Goal: Information Seeking & Learning: Check status

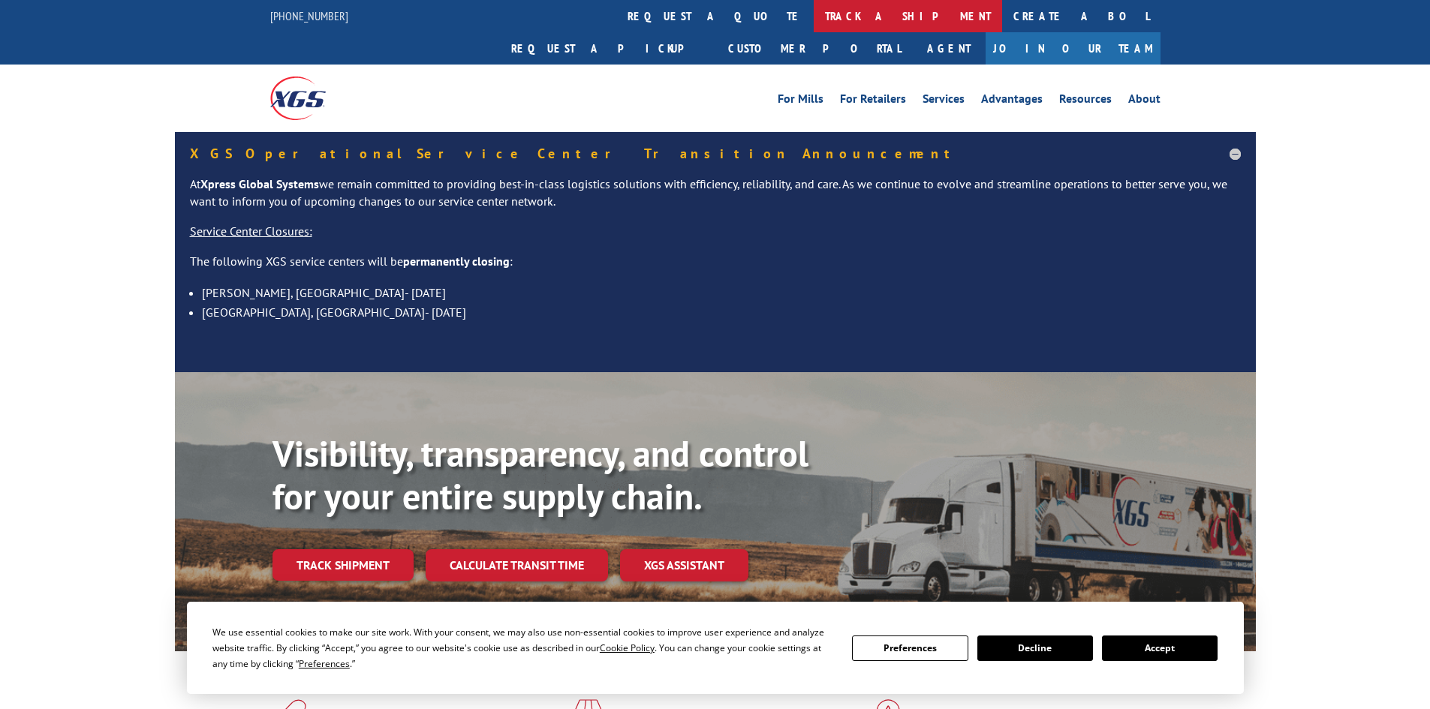
click at [814, 8] on link "track a shipment" at bounding box center [908, 16] width 188 height 32
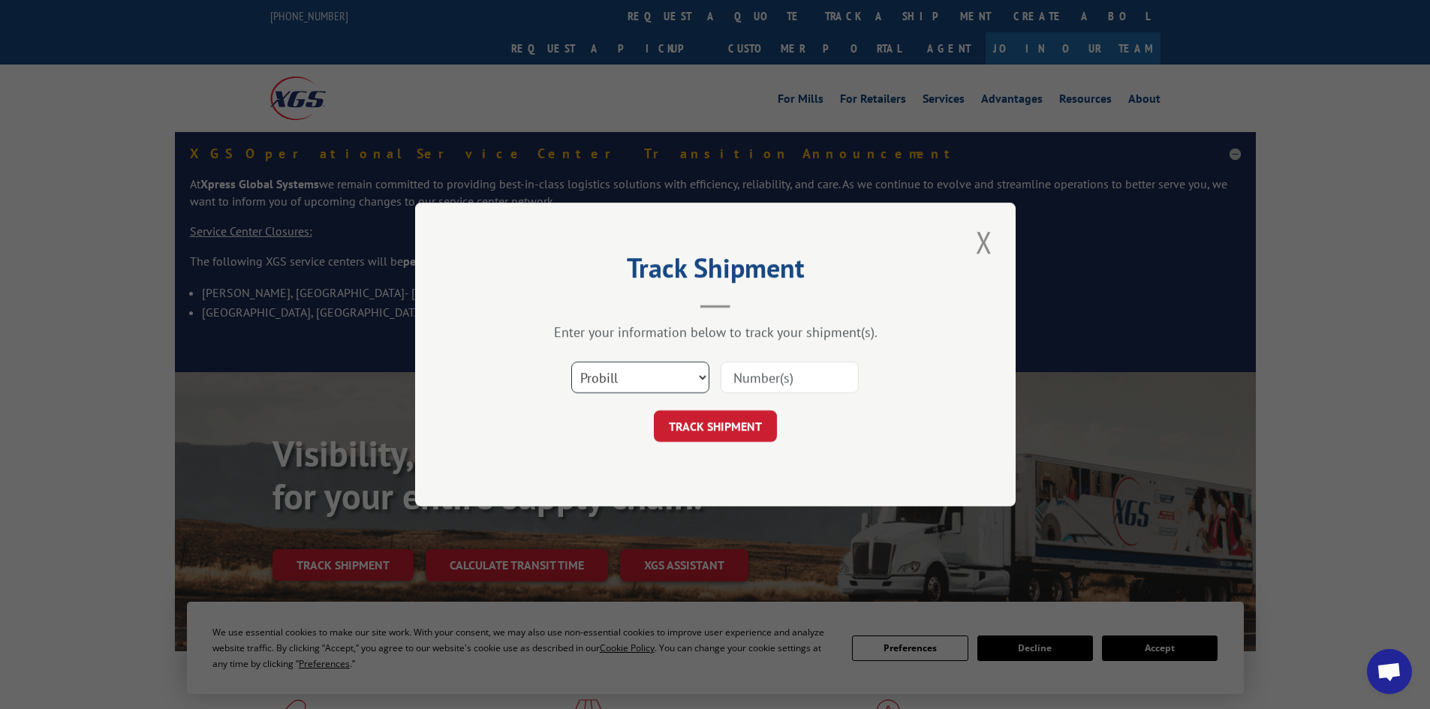
click at [606, 375] on select "Select category... Probill BOL PO" at bounding box center [640, 378] width 138 height 32
select select "bol"
click at [571, 362] on select "Select category... Probill BOL PO" at bounding box center [640, 378] width 138 height 32
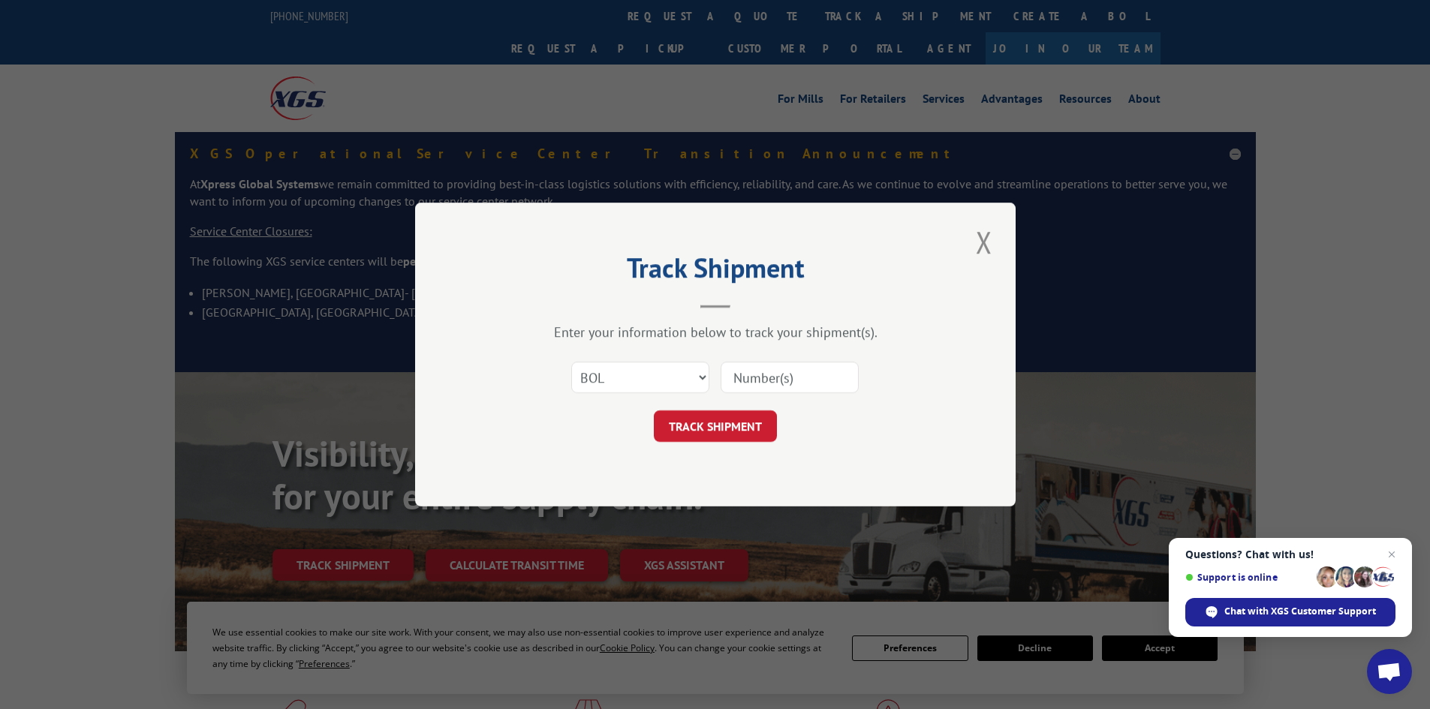
click at [756, 376] on input at bounding box center [790, 378] width 138 height 32
click at [1396, 551] on span "Open chat" at bounding box center [1392, 555] width 18 height 18
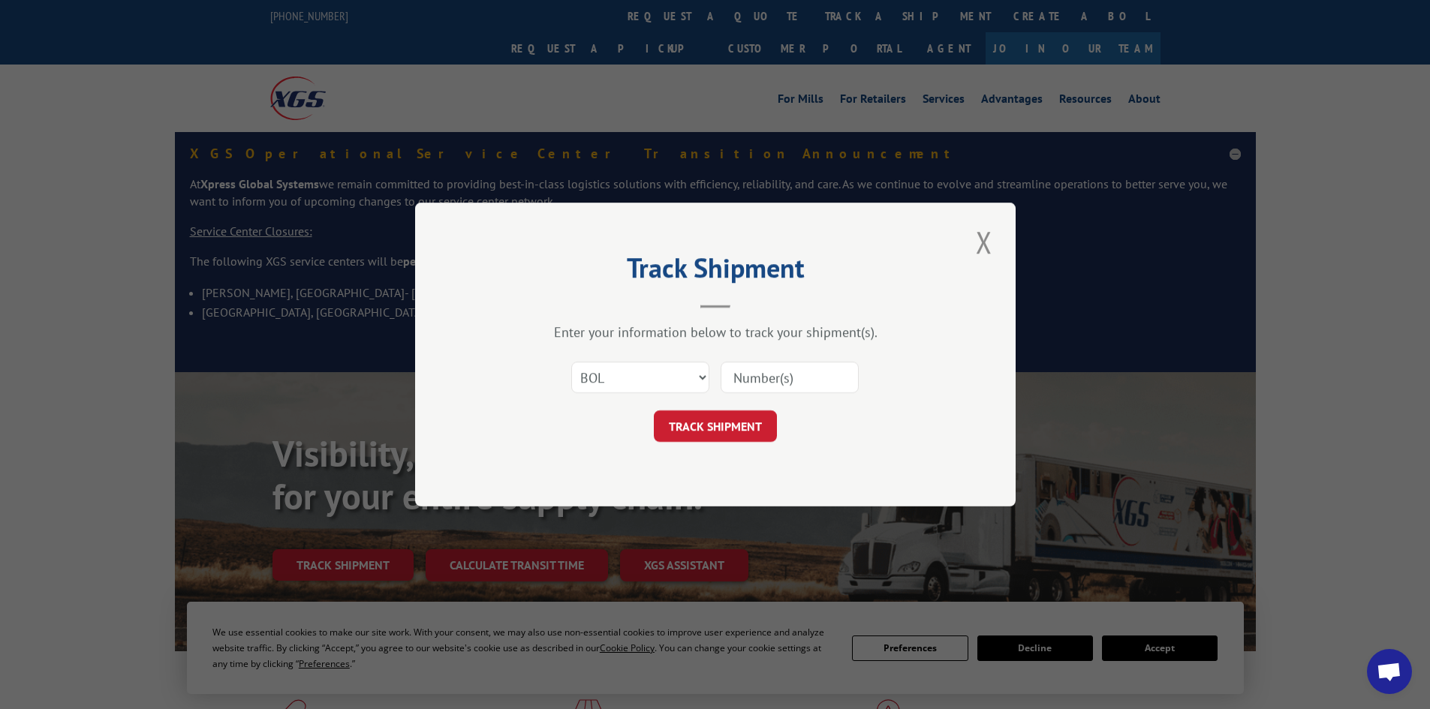
click at [806, 375] on input at bounding box center [790, 378] width 138 height 32
paste input "4954913"
type input "4954913"
click at [654, 411] on button "TRACK SHIPMENT" at bounding box center [715, 427] width 123 height 32
